Goal: Transaction & Acquisition: Purchase product/service

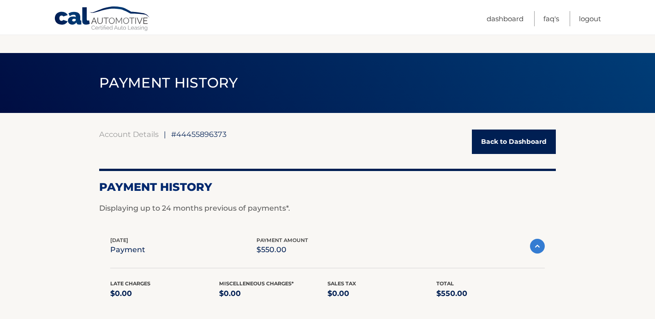
scroll to position [129, 0]
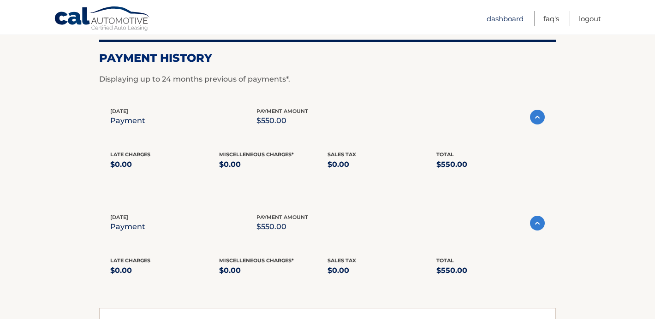
click at [489, 18] on link "Dashboard" at bounding box center [504, 18] width 37 height 15
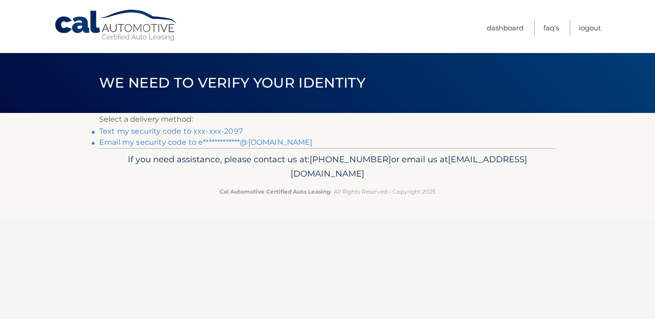
click at [225, 128] on link "Text my security code to xxx-xxx-2097" at bounding box center [170, 131] width 143 height 9
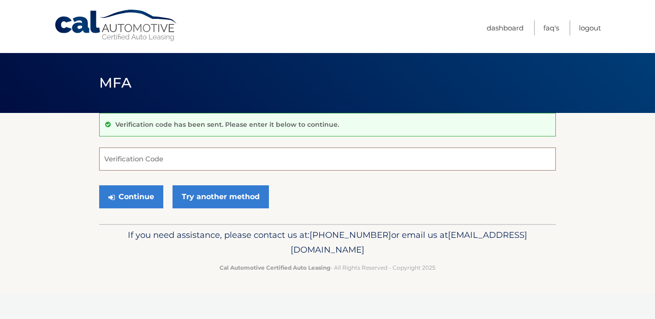
click at [137, 157] on input "Verification Code" at bounding box center [327, 159] width 456 height 23
type input "334836"
click at [146, 195] on button "Continue" at bounding box center [131, 196] width 64 height 23
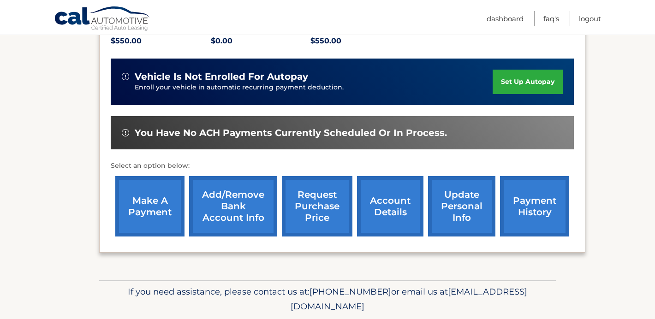
scroll to position [240, 0]
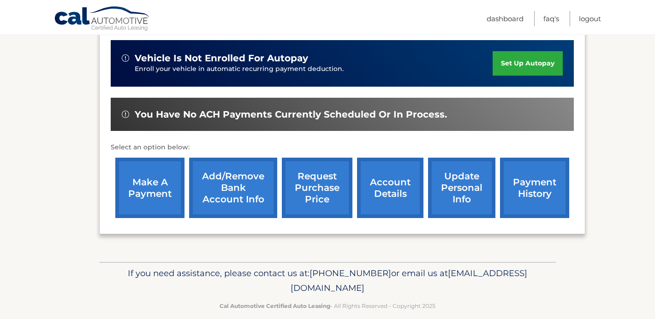
click at [544, 175] on link "payment history" at bounding box center [534, 188] width 69 height 60
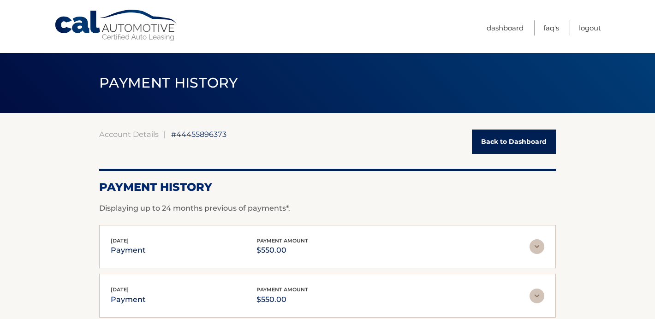
click at [514, 139] on link "Back to Dashboard" at bounding box center [514, 142] width 84 height 24
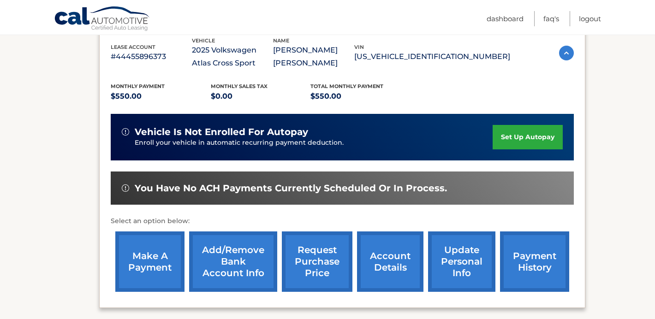
scroll to position [184, 0]
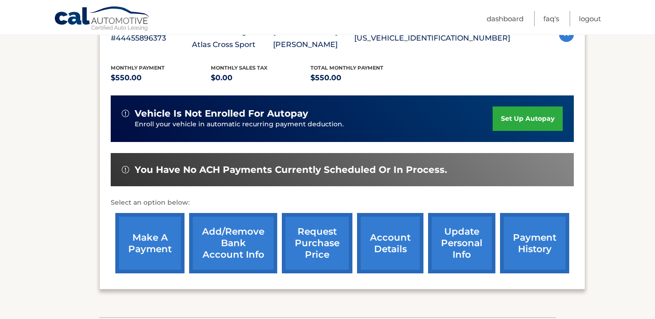
click at [165, 236] on link "make a payment" at bounding box center [149, 243] width 69 height 60
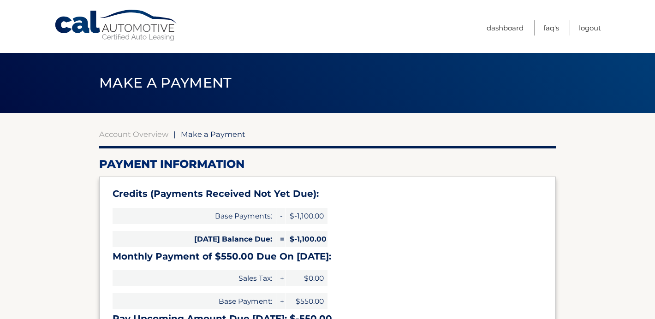
select select "MThjN2I3YjItMjE1OS00NGY1LWIyN2MtOTI5OTVhODI0YzY2"
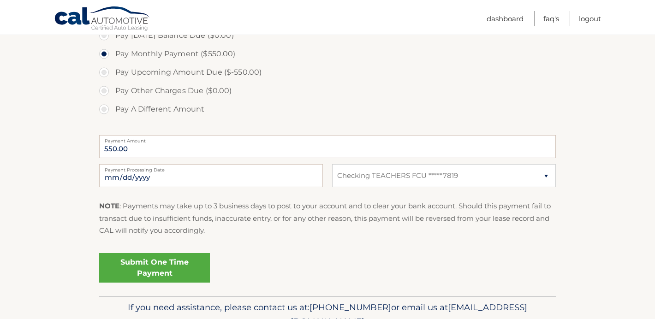
scroll to position [350, 0]
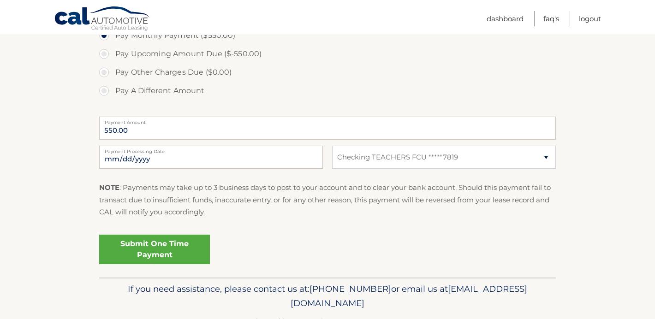
click at [140, 242] on link "Submit One Time Payment" at bounding box center [154, 250] width 111 height 30
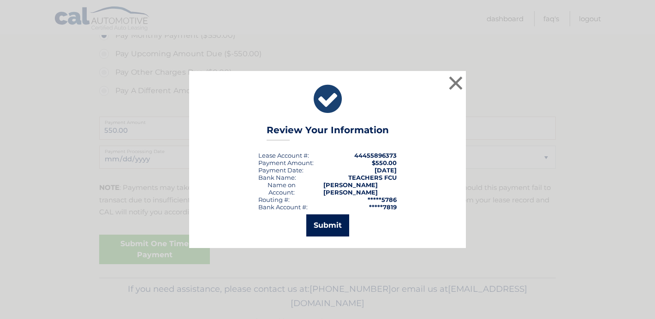
click at [331, 222] on button "Submit" at bounding box center [327, 225] width 43 height 22
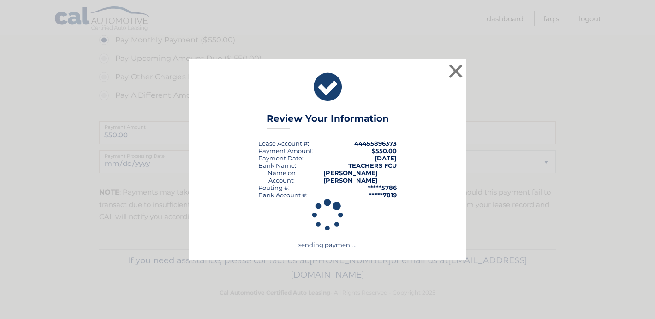
scroll to position [346, 0]
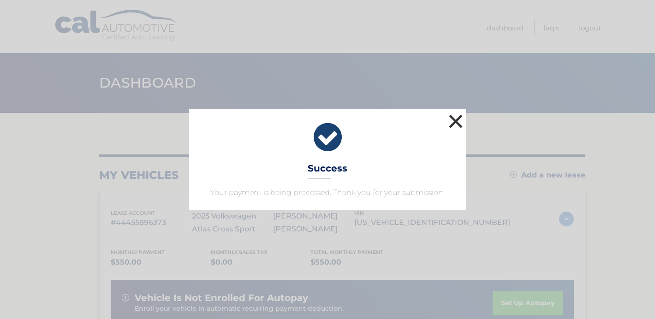
click at [457, 119] on button "×" at bounding box center [455, 121] width 18 height 18
